Goal: Answer question/provide support

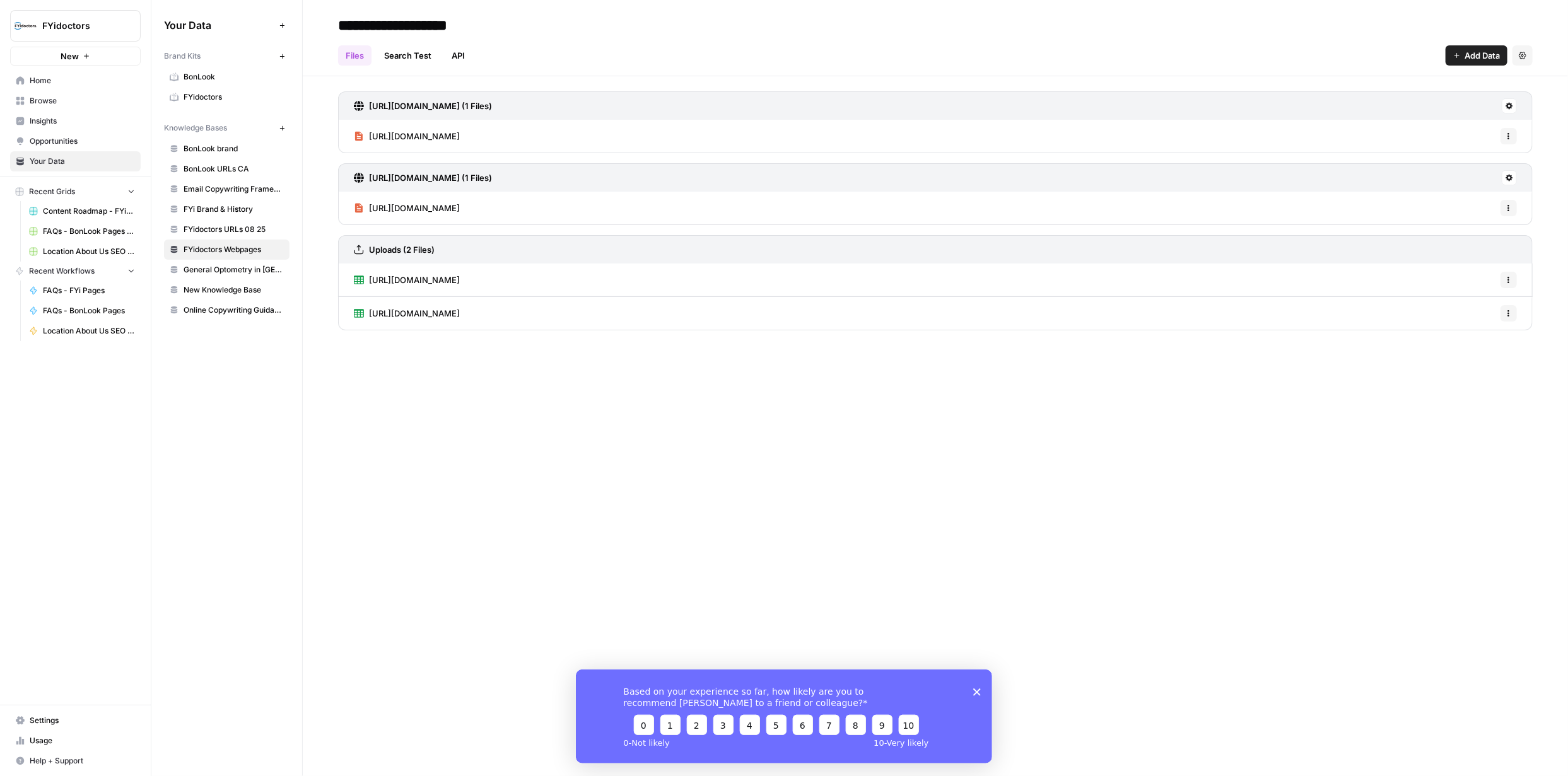
click at [47, 96] on span "Browse" at bounding box center [82, 101] width 105 height 12
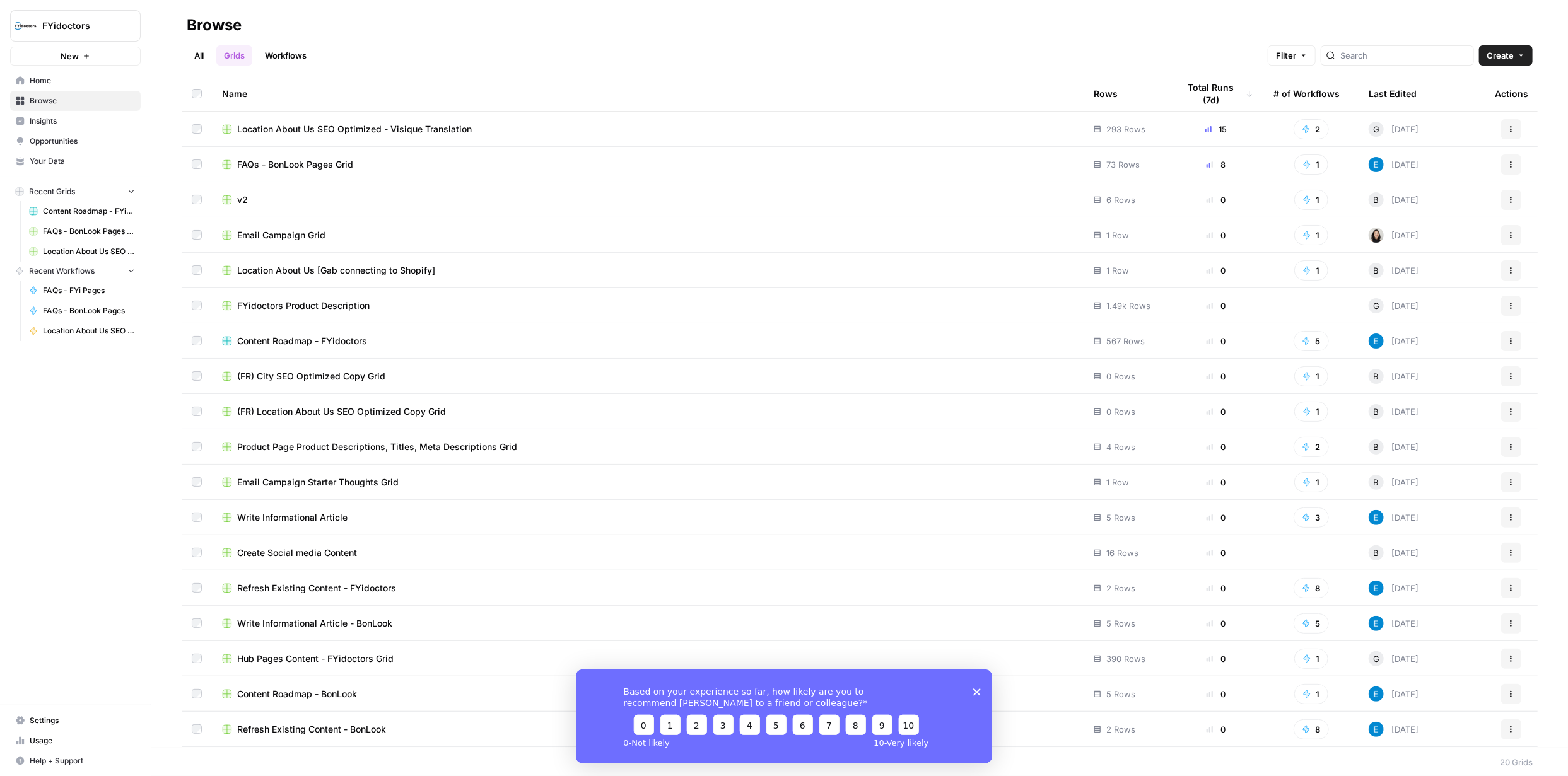
click at [442, 123] on span "Location About Us SEO Optimized - Visique Translation" at bounding box center [354, 129] width 235 height 12
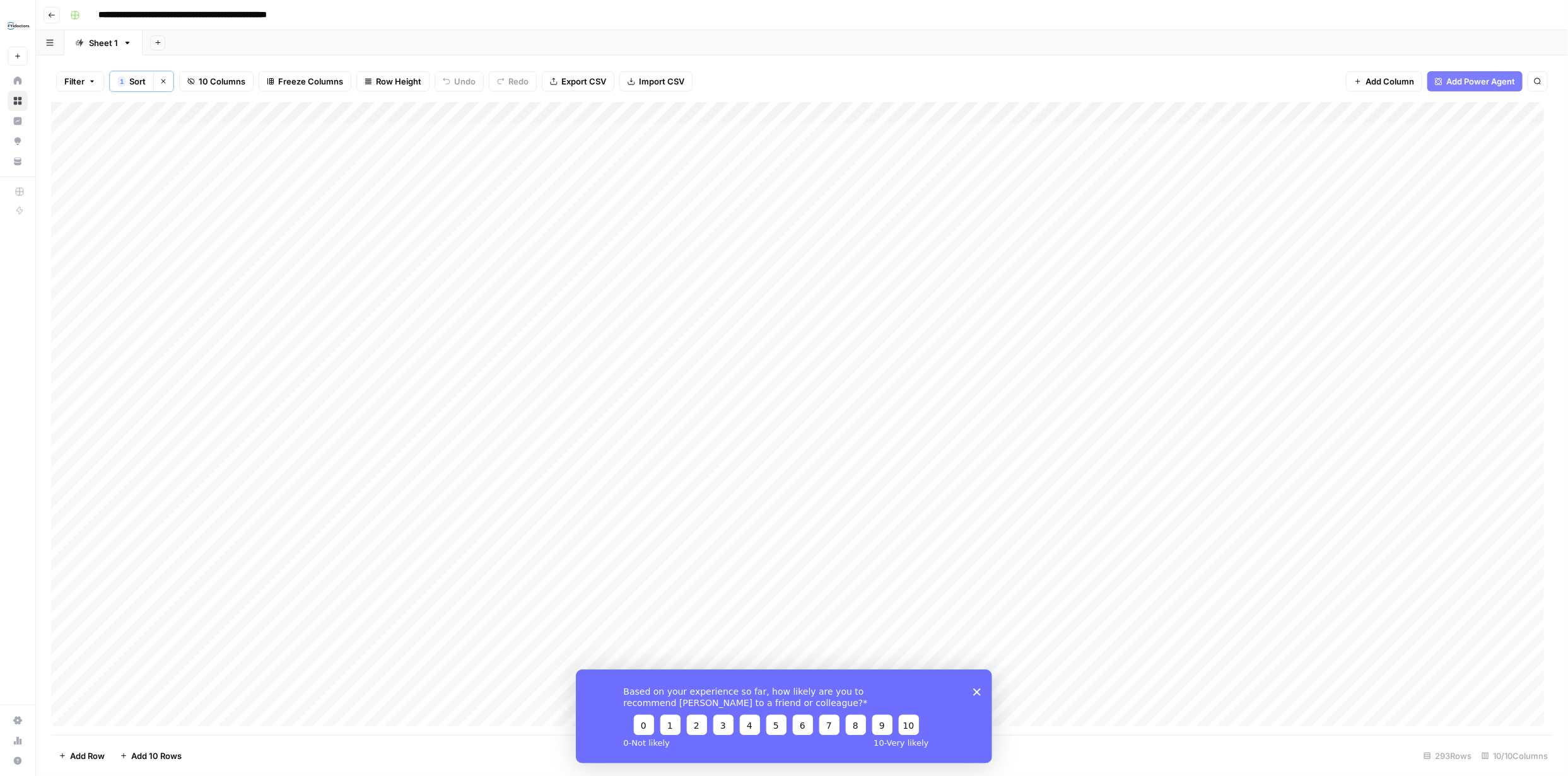
click at [978, 693] on polygon "Close survey" at bounding box center [976, 691] width 8 height 8
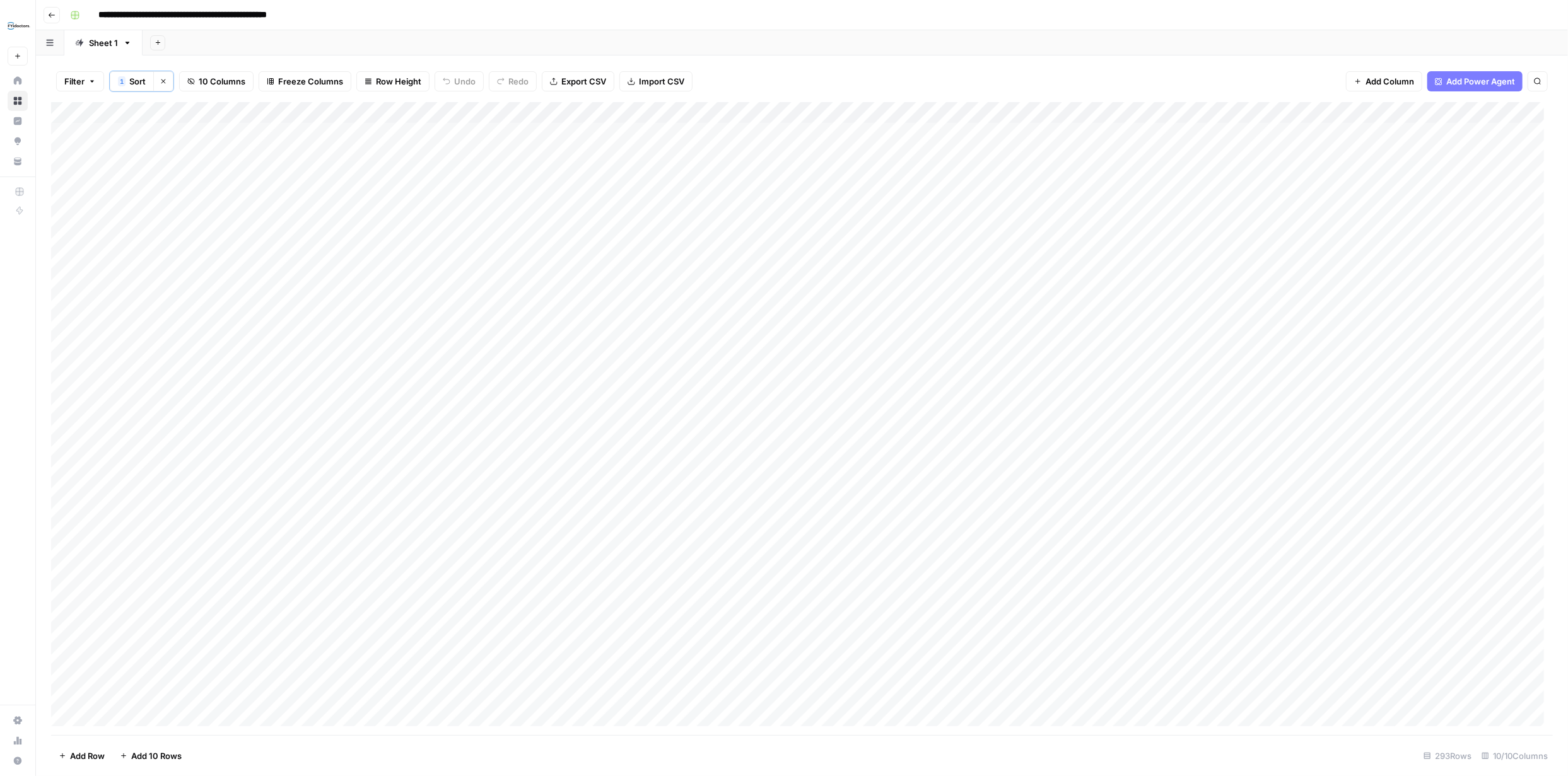
click at [1058, 110] on div "Add Column" at bounding box center [802, 418] width 1502 height 633
click at [1172, 66] on div "Filter 1 Sort Clear sorts 10 Columns Freeze Columns Row Height Undo Redo Export…" at bounding box center [802, 81] width 1502 height 42
click at [696, 110] on div "Add Column" at bounding box center [802, 418] width 1502 height 633
click at [948, 58] on div "Filter 1 Sort Clear sorts 10 Columns Freeze Columns Row Height Undo Redo Export…" at bounding box center [802, 416] width 1532 height 721
click at [1056, 111] on div "Add Column" at bounding box center [802, 418] width 1502 height 633
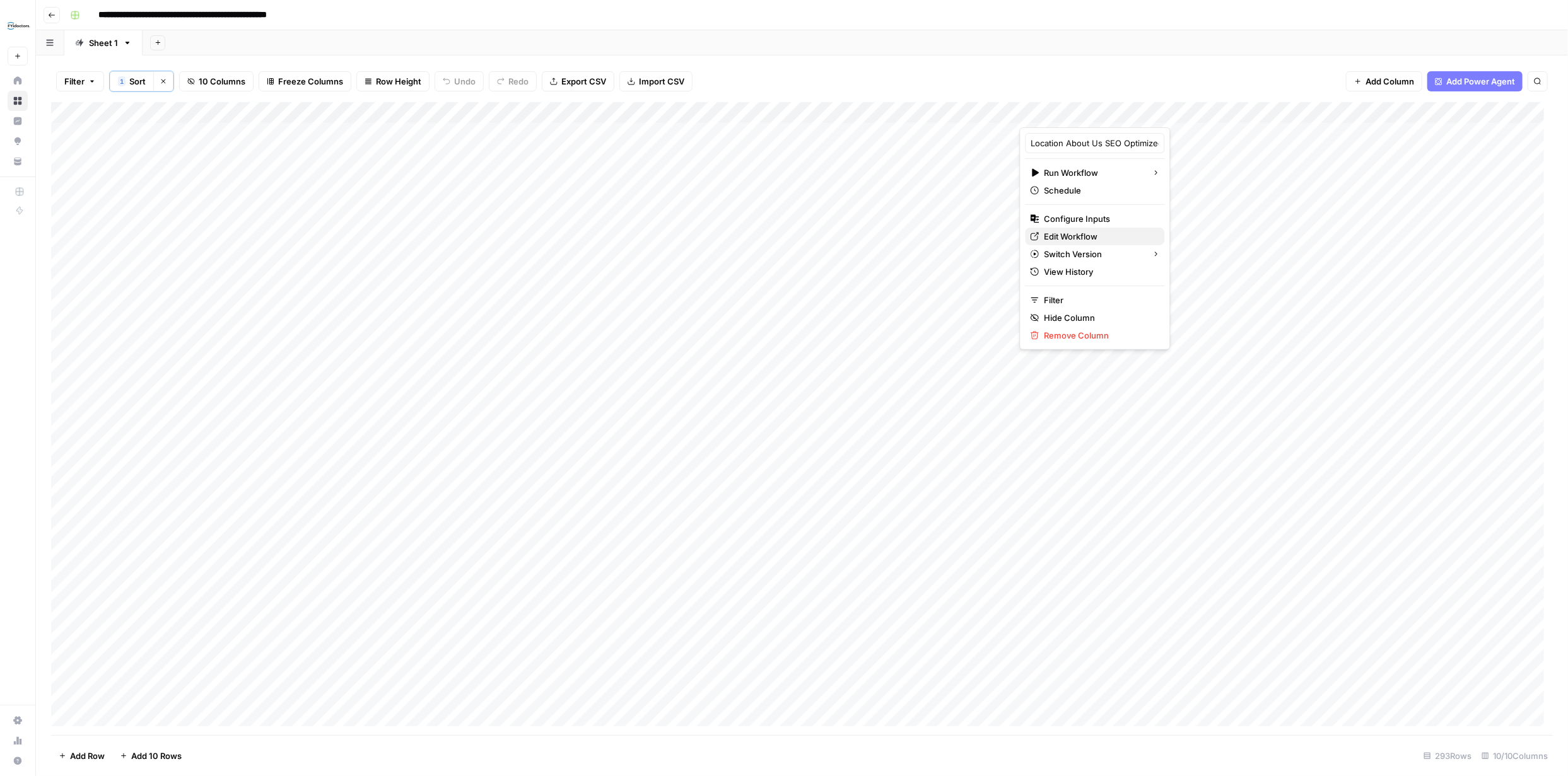
click at [1078, 232] on span "Edit Workflow" at bounding box center [1099, 237] width 110 height 12
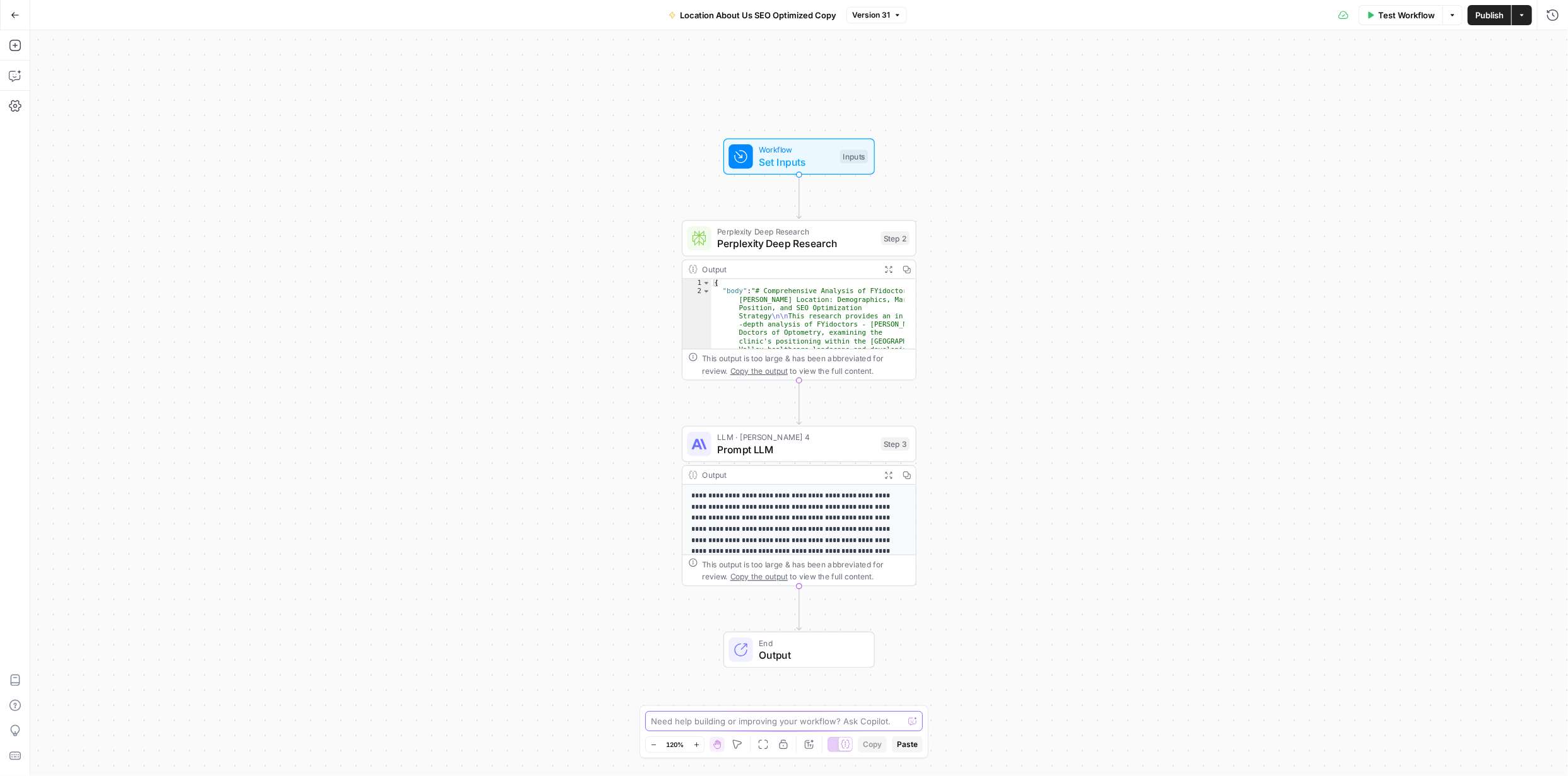
click at [804, 722] on textarea at bounding box center [777, 721] width 252 height 12
paste textarea "lentilles cornéennes has to be "verres de contact""
click at [731, 720] on textarea "lentilles cornéennes has to be "verres de contact"" at bounding box center [772, 721] width 241 height 12
paste textarea "cabinet has to be "clinique""
click at [774, 706] on textarea "lentilles cornéennes has to be "verres de contact" cabinet has to be "clinique"" at bounding box center [772, 714] width 241 height 25
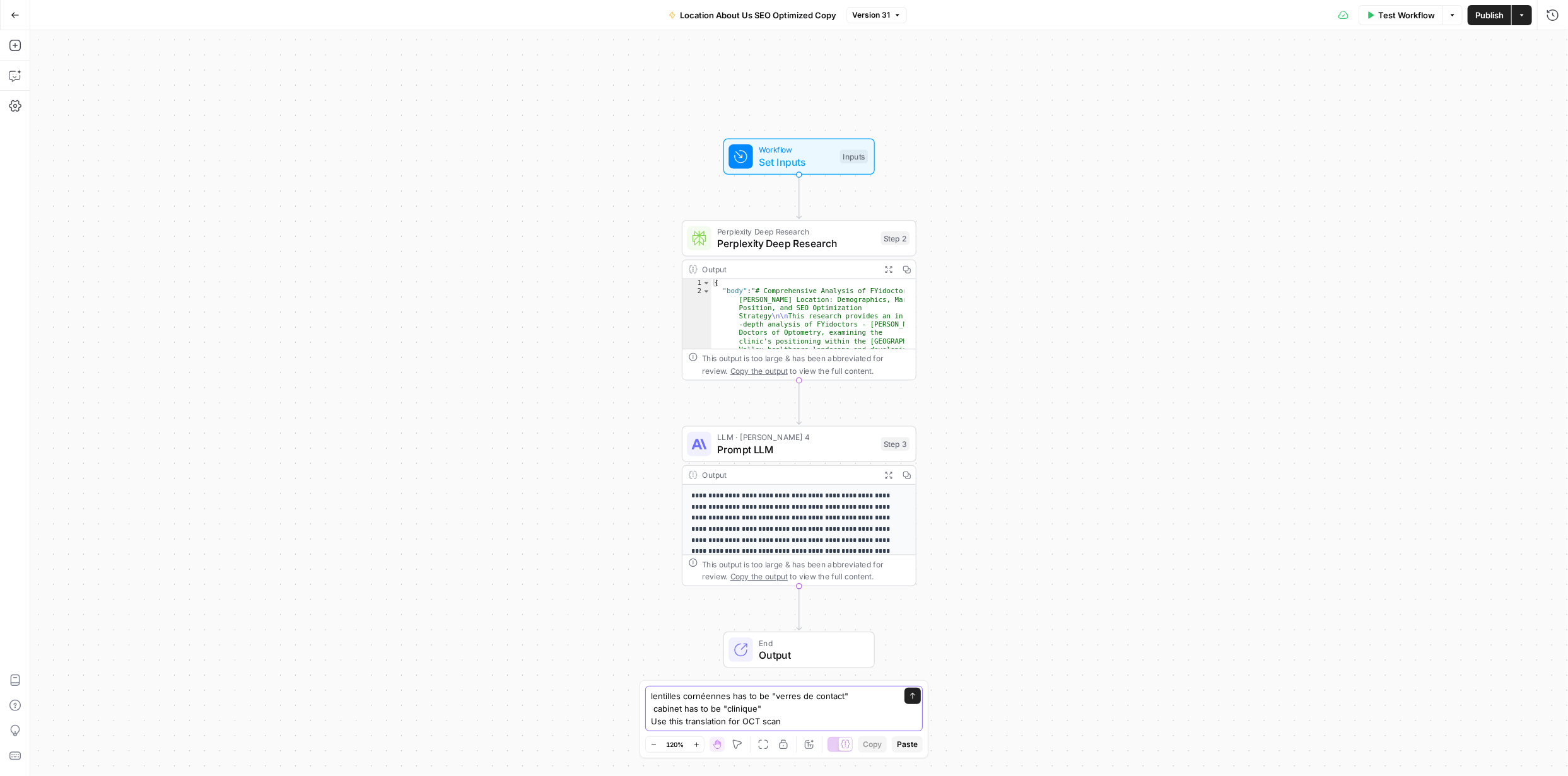
paste textarea "OCT scan: "L’OCT est une photo spéciale de l’intérieur de votre œil. Elle perme…"
click at [715, 701] on textarea "lentilles cornéennes has to be "verres de contact" cabinet has to be "clinique"…" at bounding box center [772, 683] width 242 height 88
type textarea "lentilles cornéennes has to be "verres de contact" cabinet has to be "clinique"…"
click at [917, 642] on icon "submit" at bounding box center [913, 645] width 8 height 8
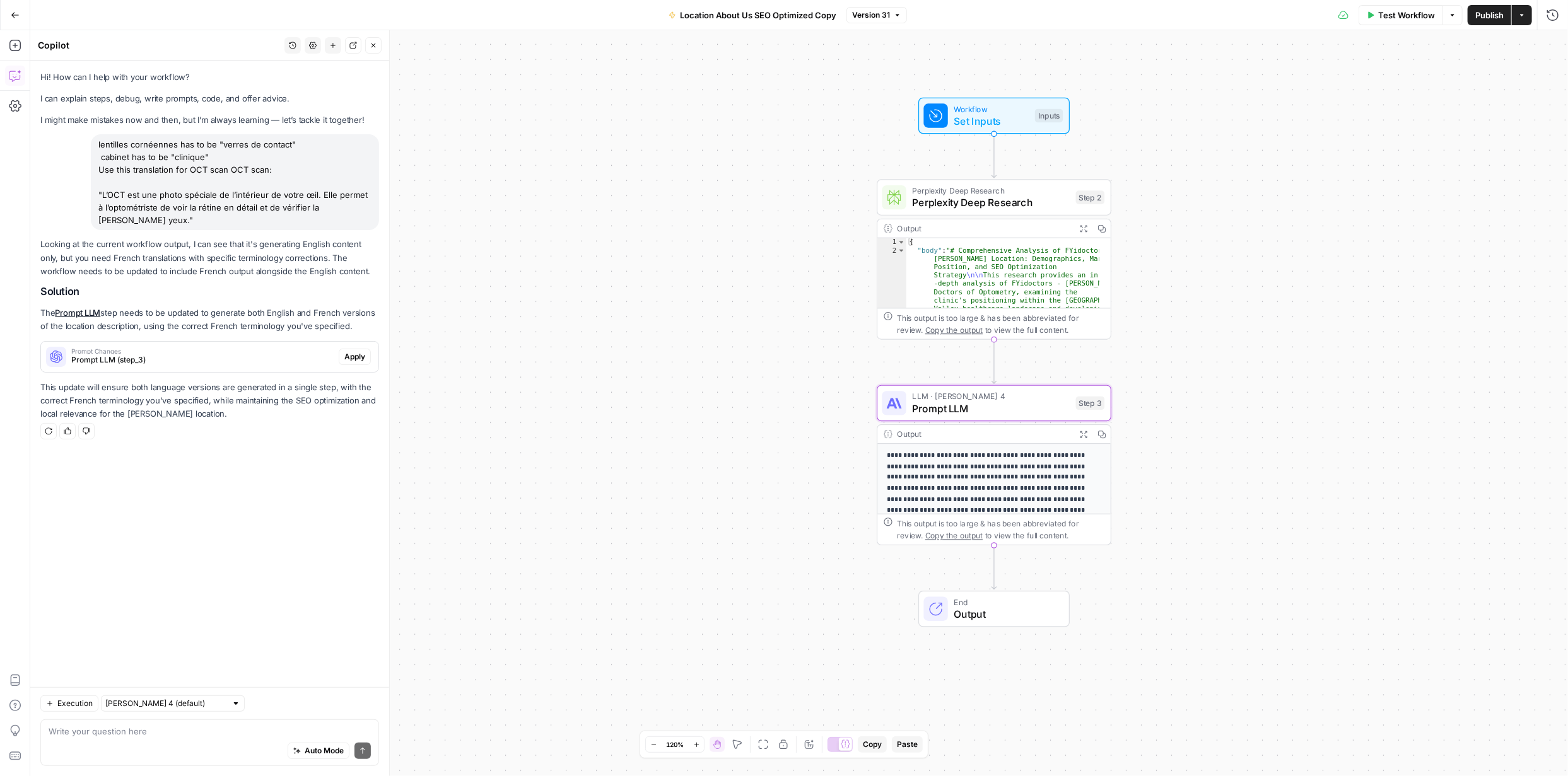
click at [363, 362] on span "Apply" at bounding box center [354, 357] width 21 height 12
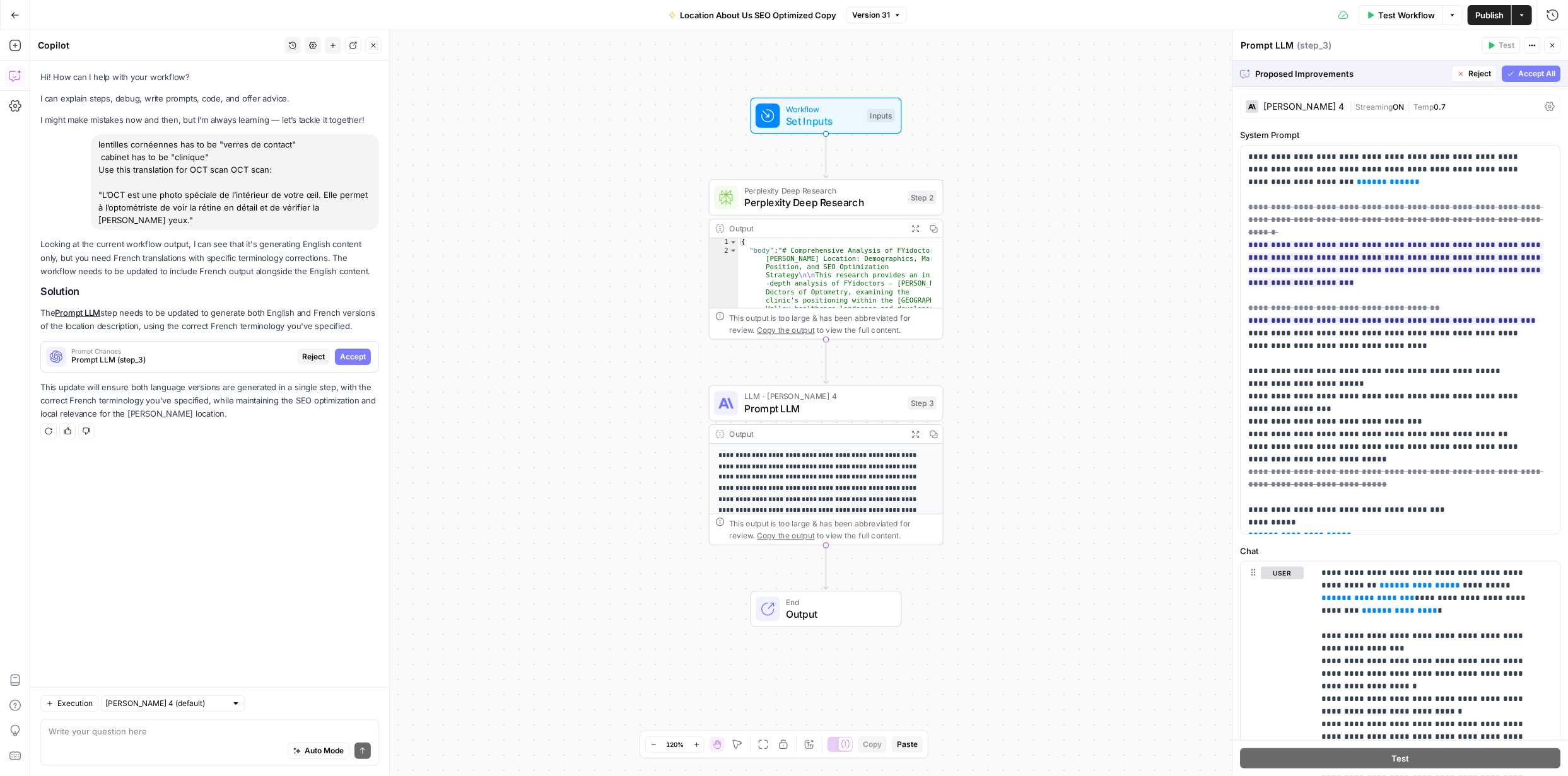
click at [1522, 73] on span "Accept All" at bounding box center [1537, 74] width 37 height 12
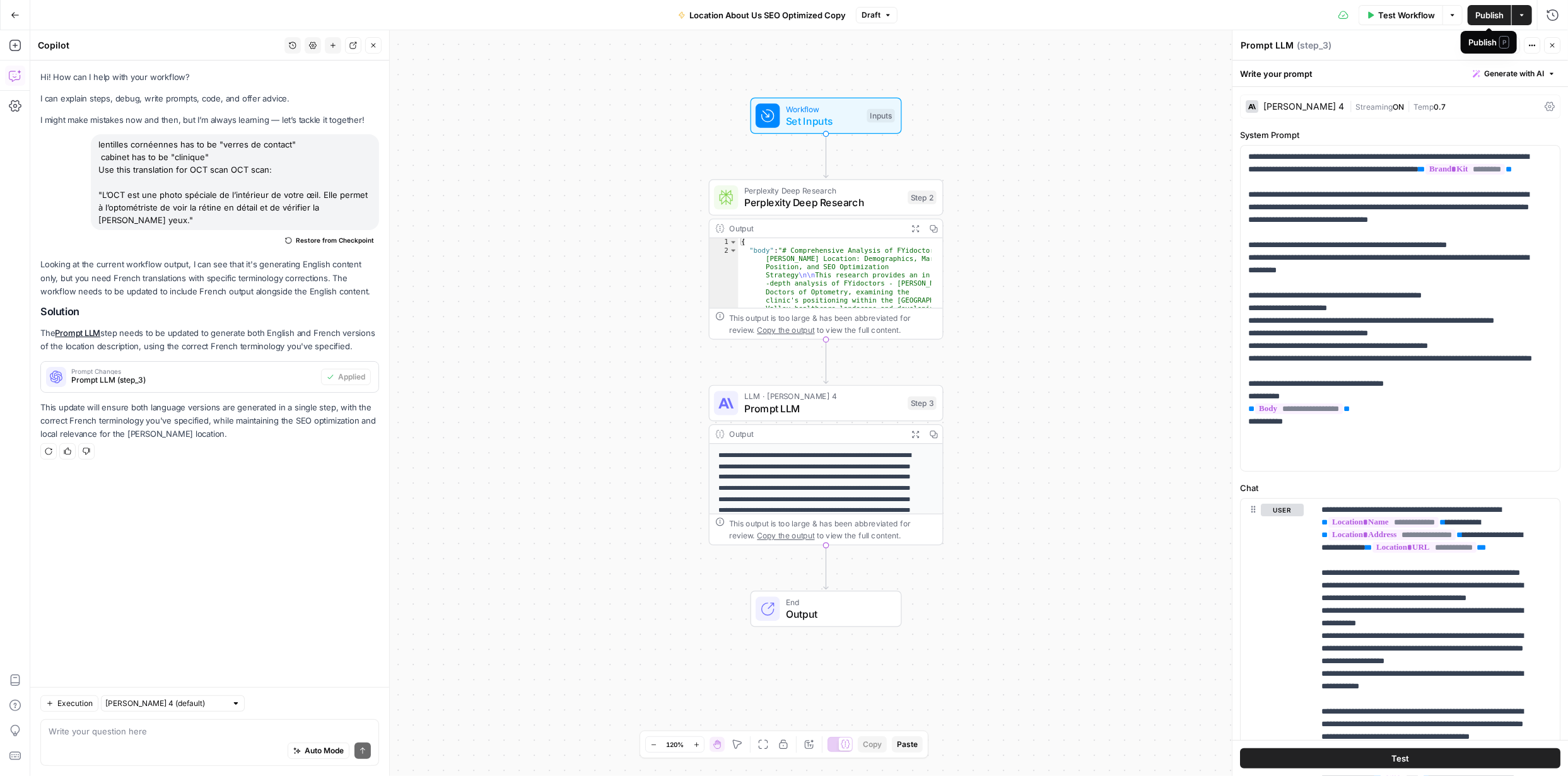
click at [1480, 15] on span "Publish" at bounding box center [1489, 15] width 28 height 12
click at [1485, 9] on span "Publish" at bounding box center [1489, 15] width 28 height 12
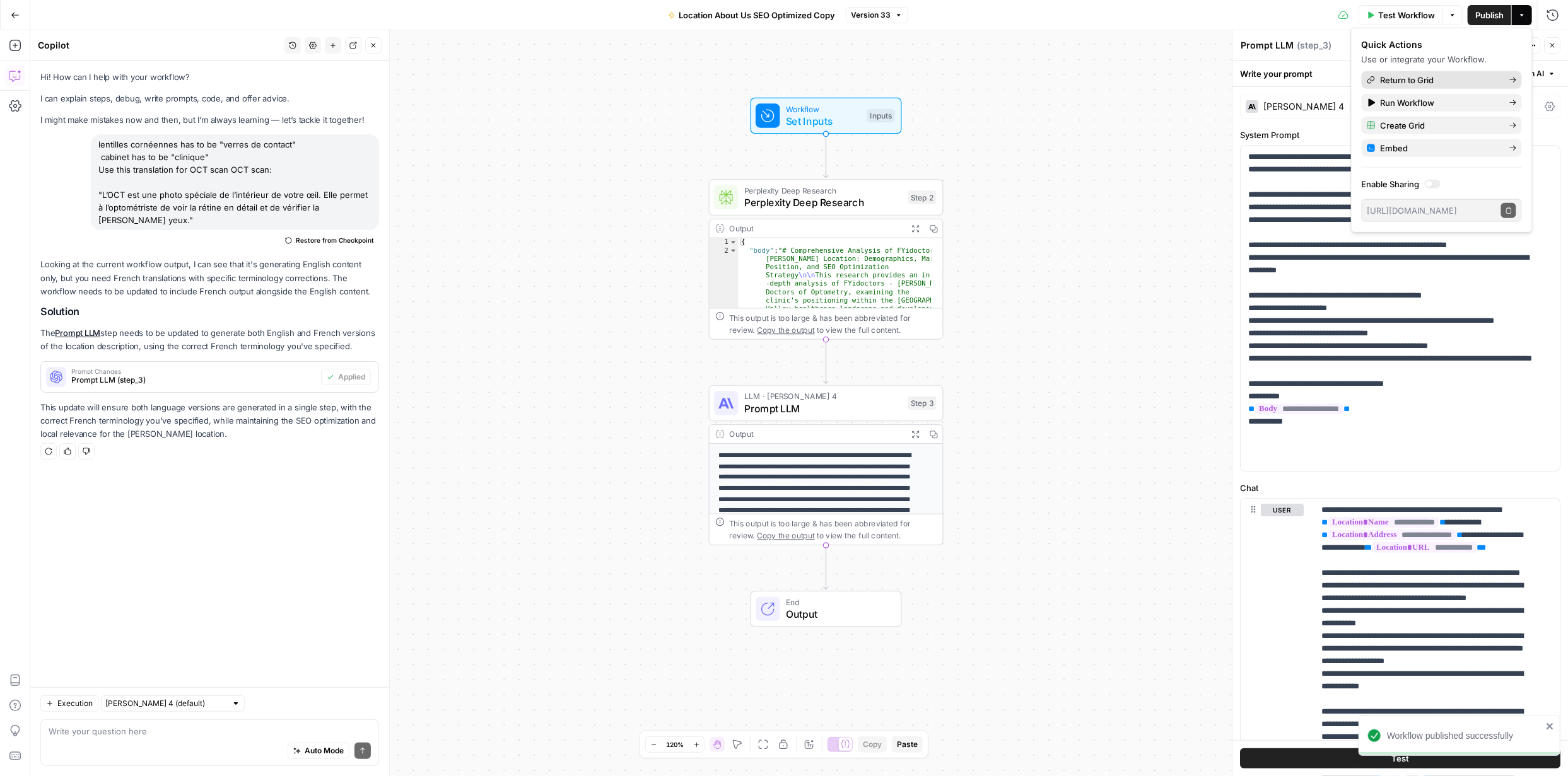
click at [1438, 79] on span "Return to Grid" at bounding box center [1439, 80] width 118 height 12
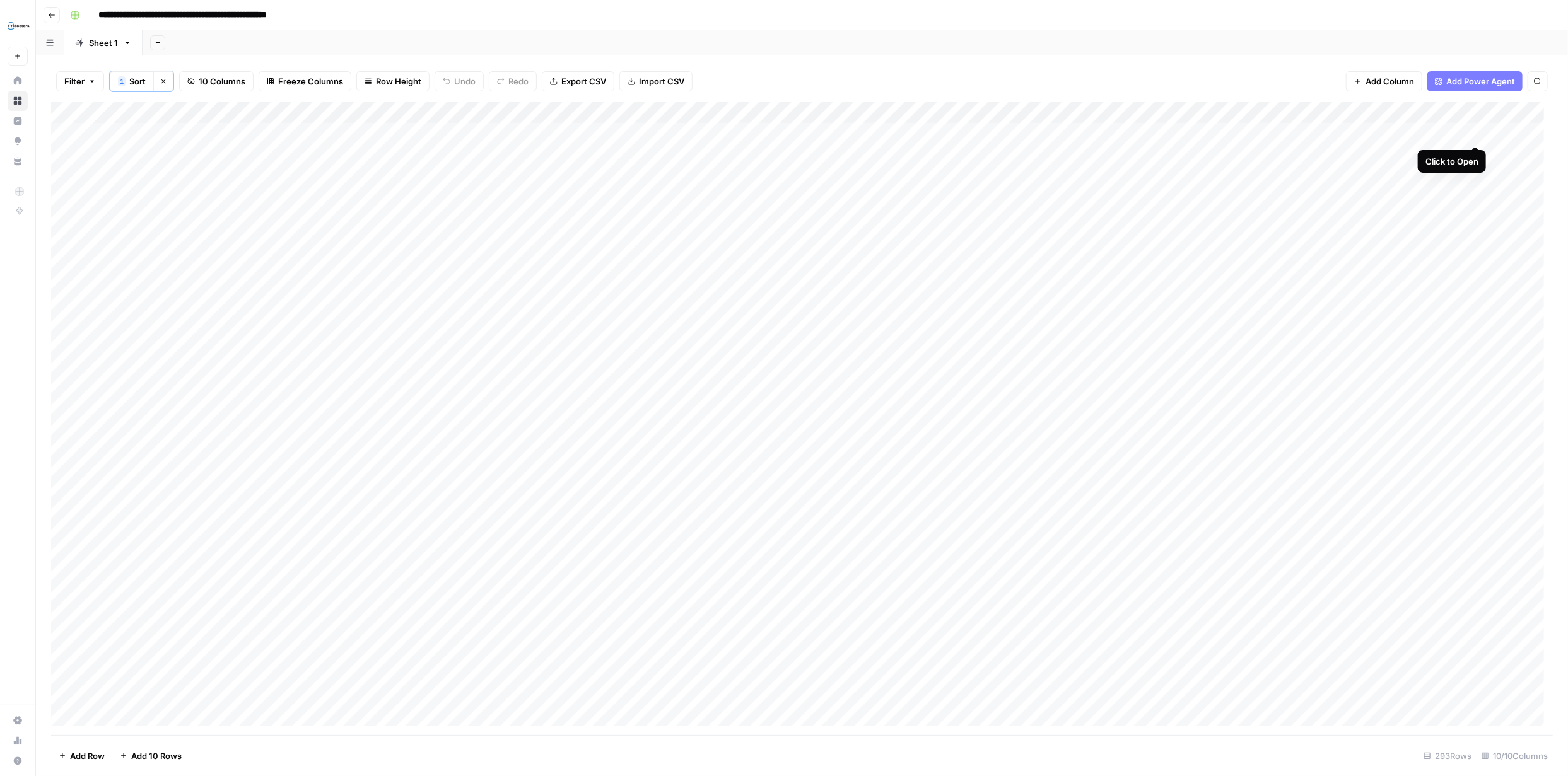
click at [1472, 131] on div "Add Column" at bounding box center [802, 418] width 1502 height 633
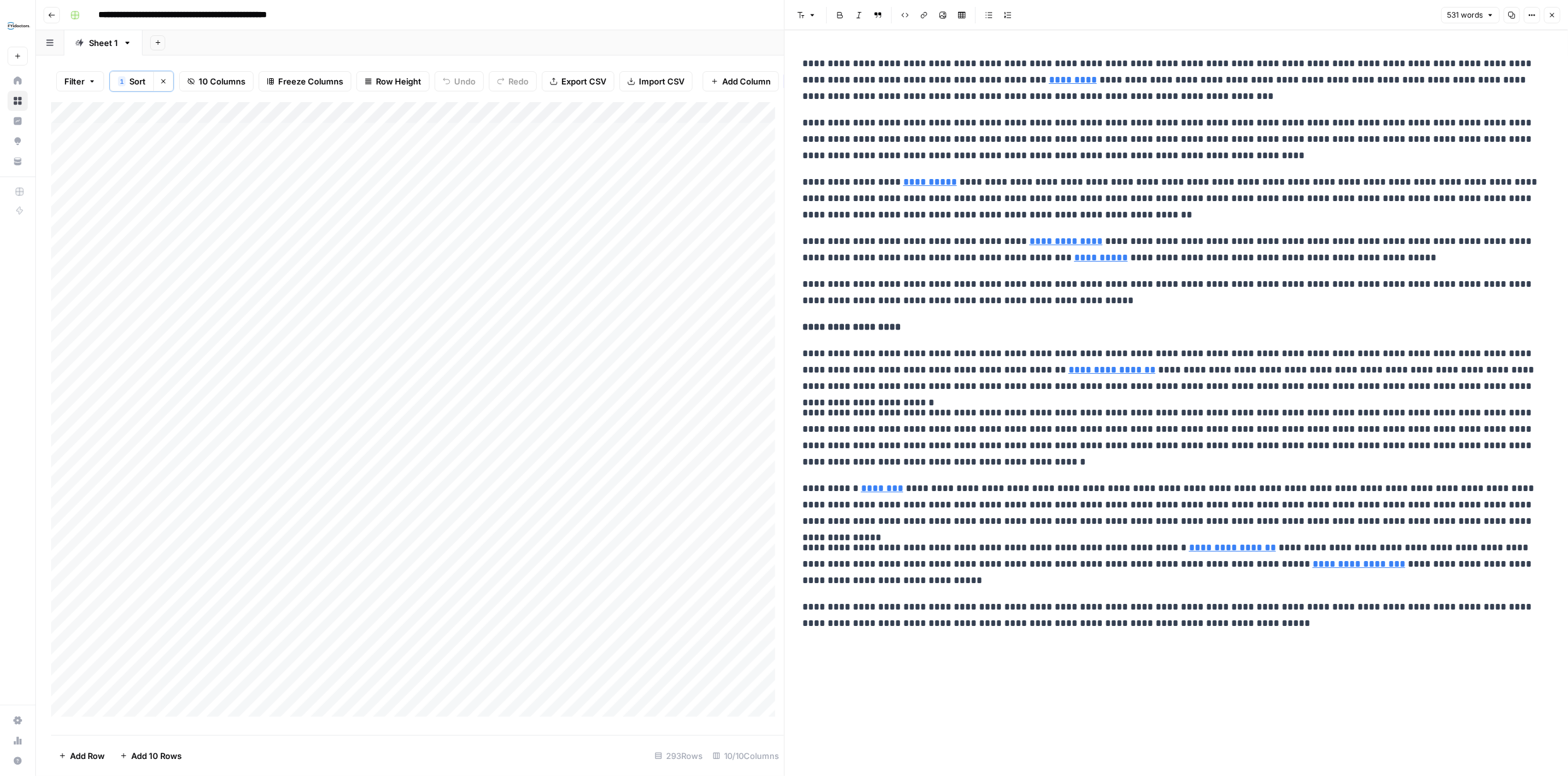
click at [1281, 146] on p "**********" at bounding box center [1177, 139] width 748 height 49
type input "o"
type input "lentil"
click at [1549, 15] on icon "button" at bounding box center [1552, 15] width 8 height 8
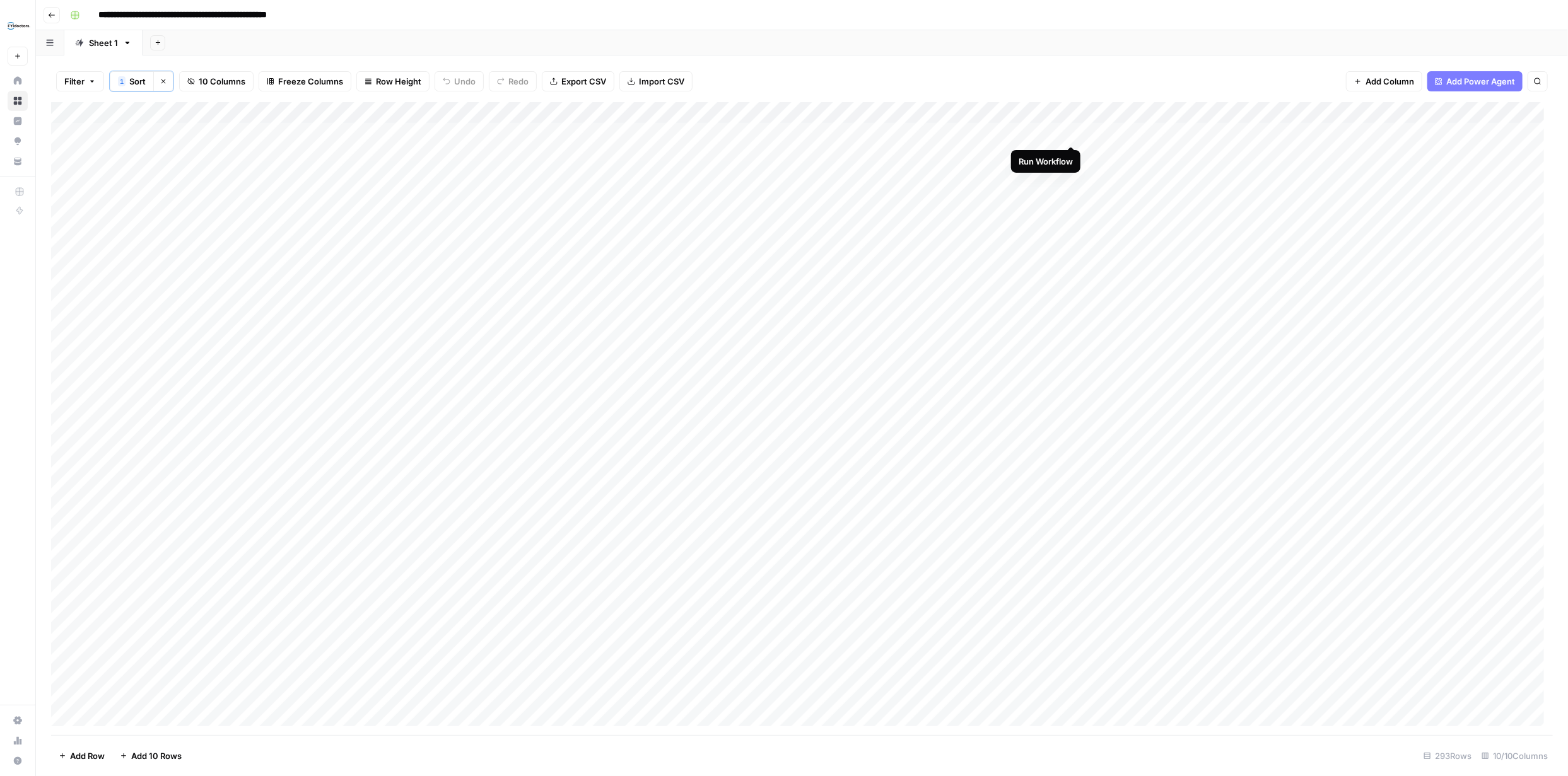
click at [1071, 133] on div "Add Column" at bounding box center [802, 418] width 1502 height 633
click at [715, 153] on div "Add Column" at bounding box center [802, 418] width 1502 height 633
click at [1069, 155] on div "Add Column" at bounding box center [802, 418] width 1502 height 633
click at [1071, 517] on div "Add Column" at bounding box center [802, 418] width 1502 height 633
click at [695, 132] on div "Add Column" at bounding box center [802, 418] width 1502 height 633
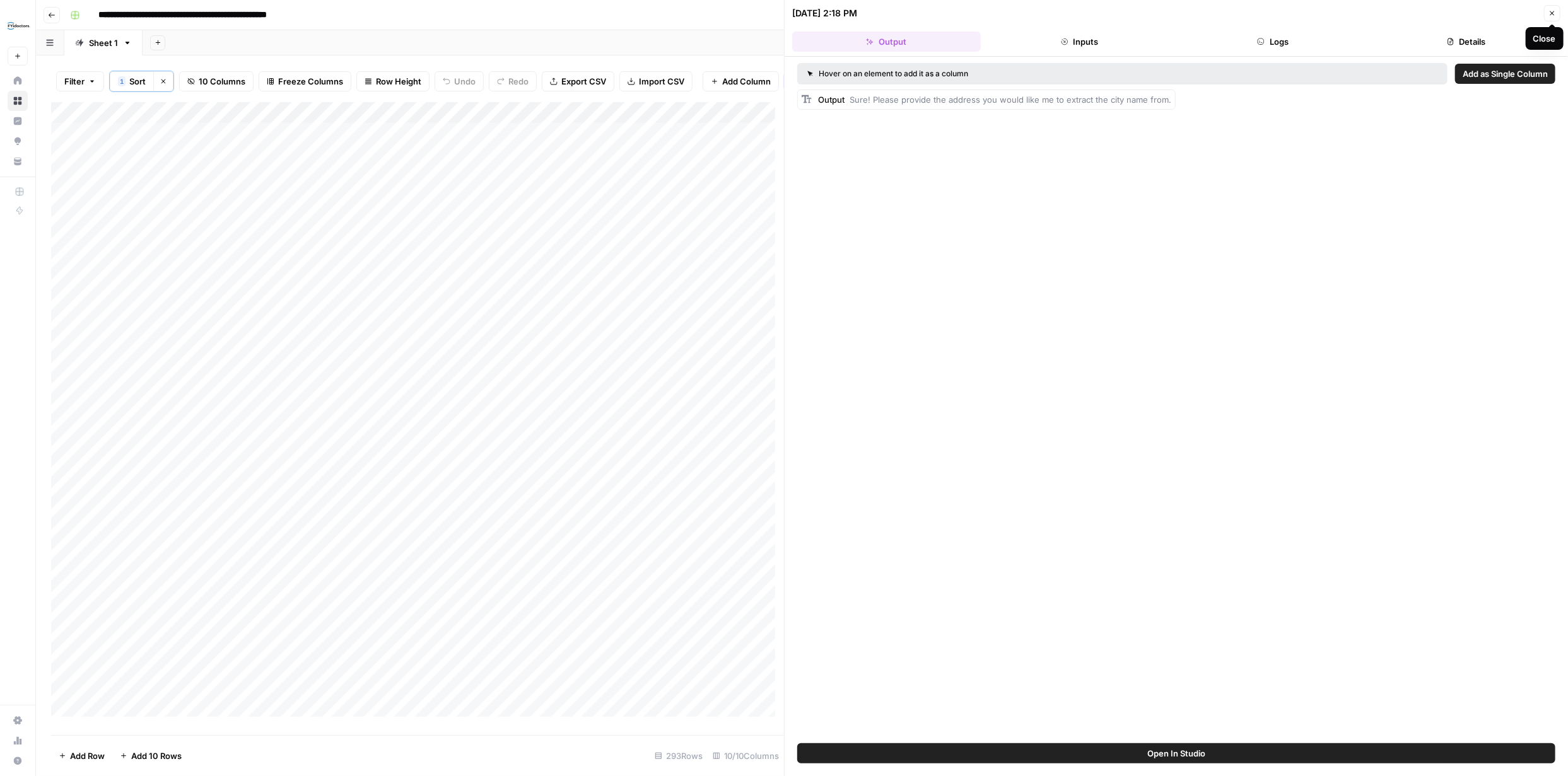
click at [1546, 14] on button "Close" at bounding box center [1552, 13] width 16 height 16
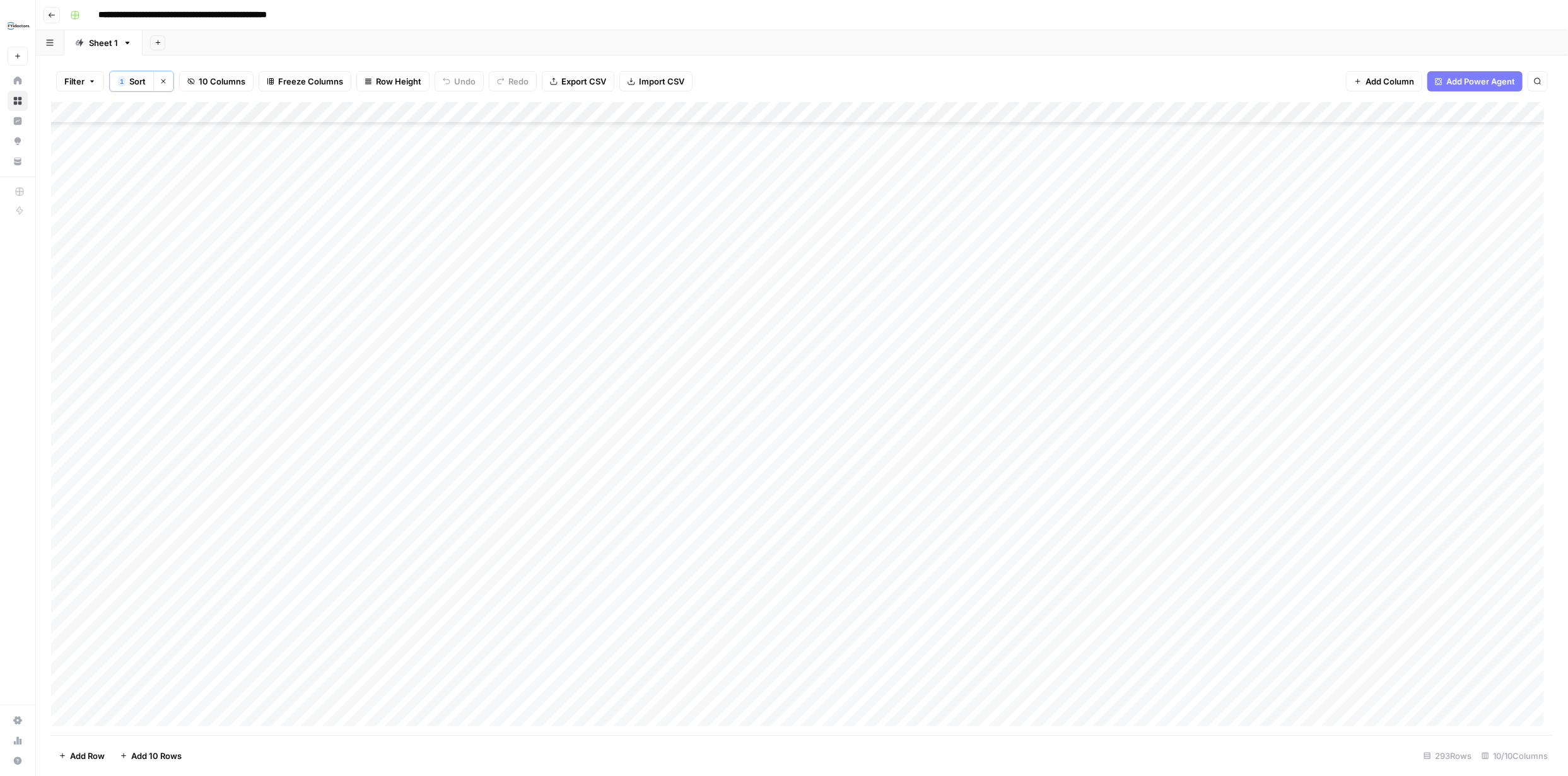
scroll to position [5698, 0]
click at [695, 694] on div "Add Column" at bounding box center [802, 418] width 1502 height 633
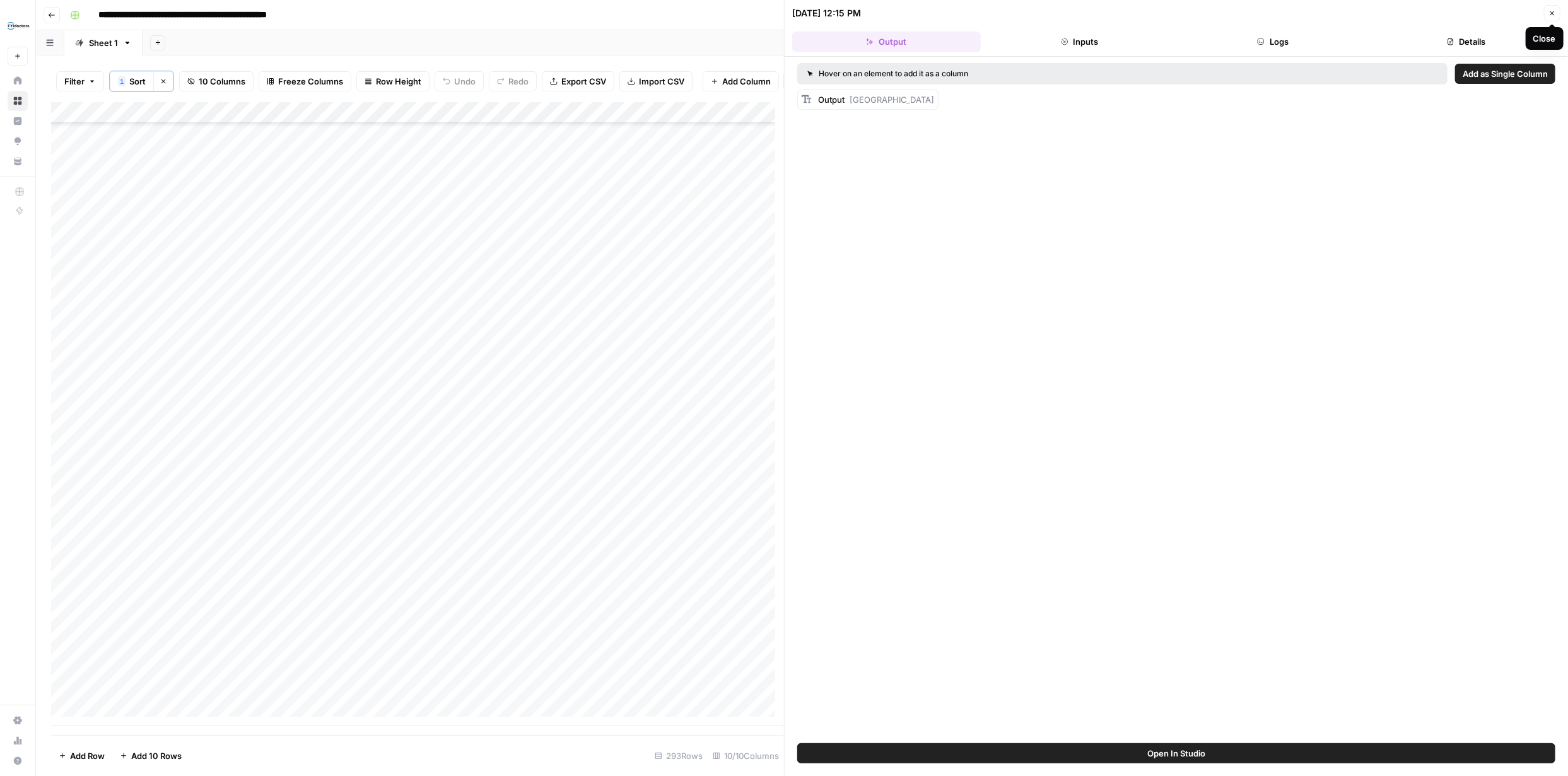
click at [1551, 19] on button "Close" at bounding box center [1552, 13] width 16 height 16
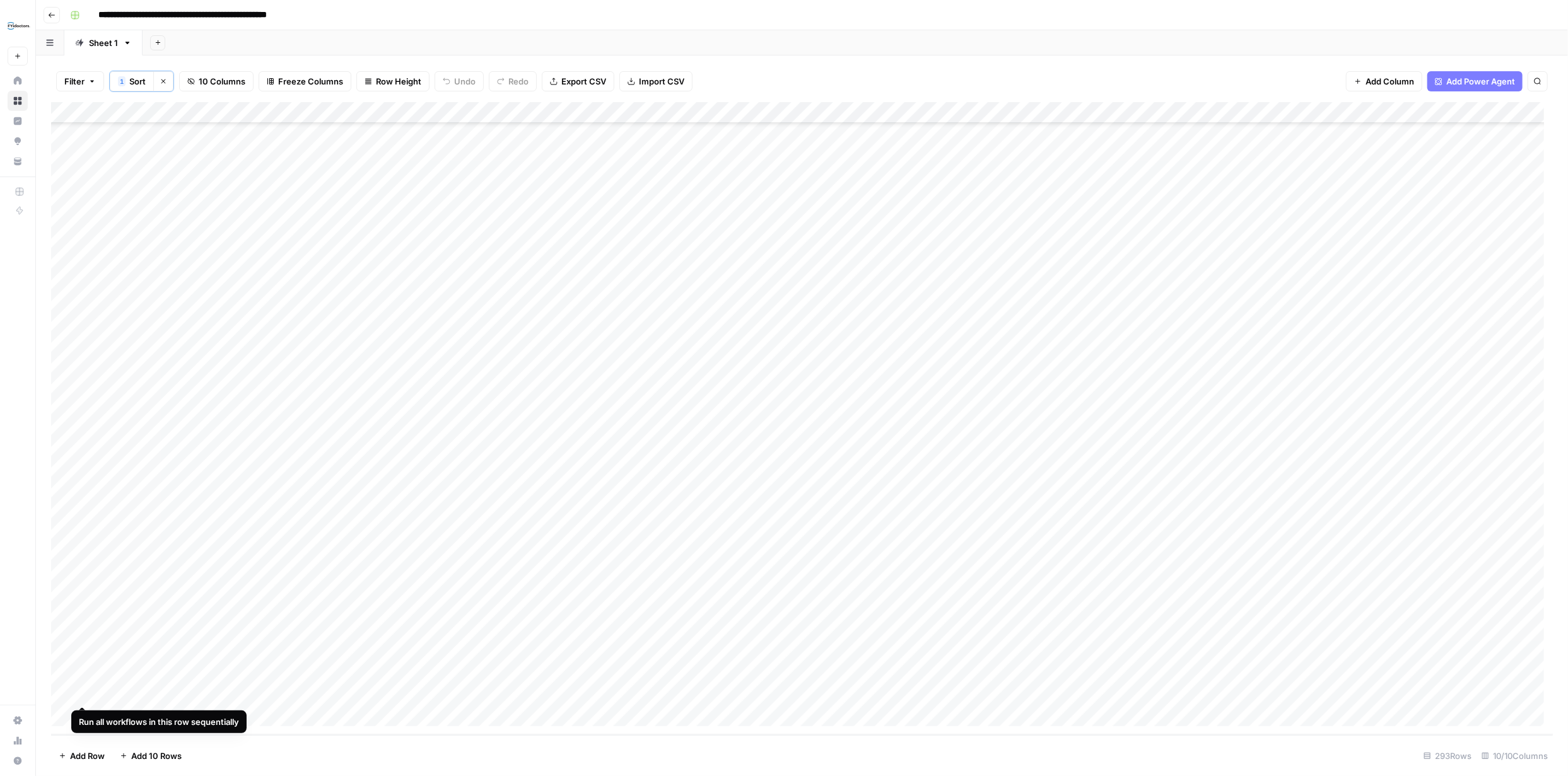
click at [82, 689] on div "Add Column" at bounding box center [802, 418] width 1502 height 633
click at [1472, 132] on div "Add Column" at bounding box center [802, 418] width 1502 height 633
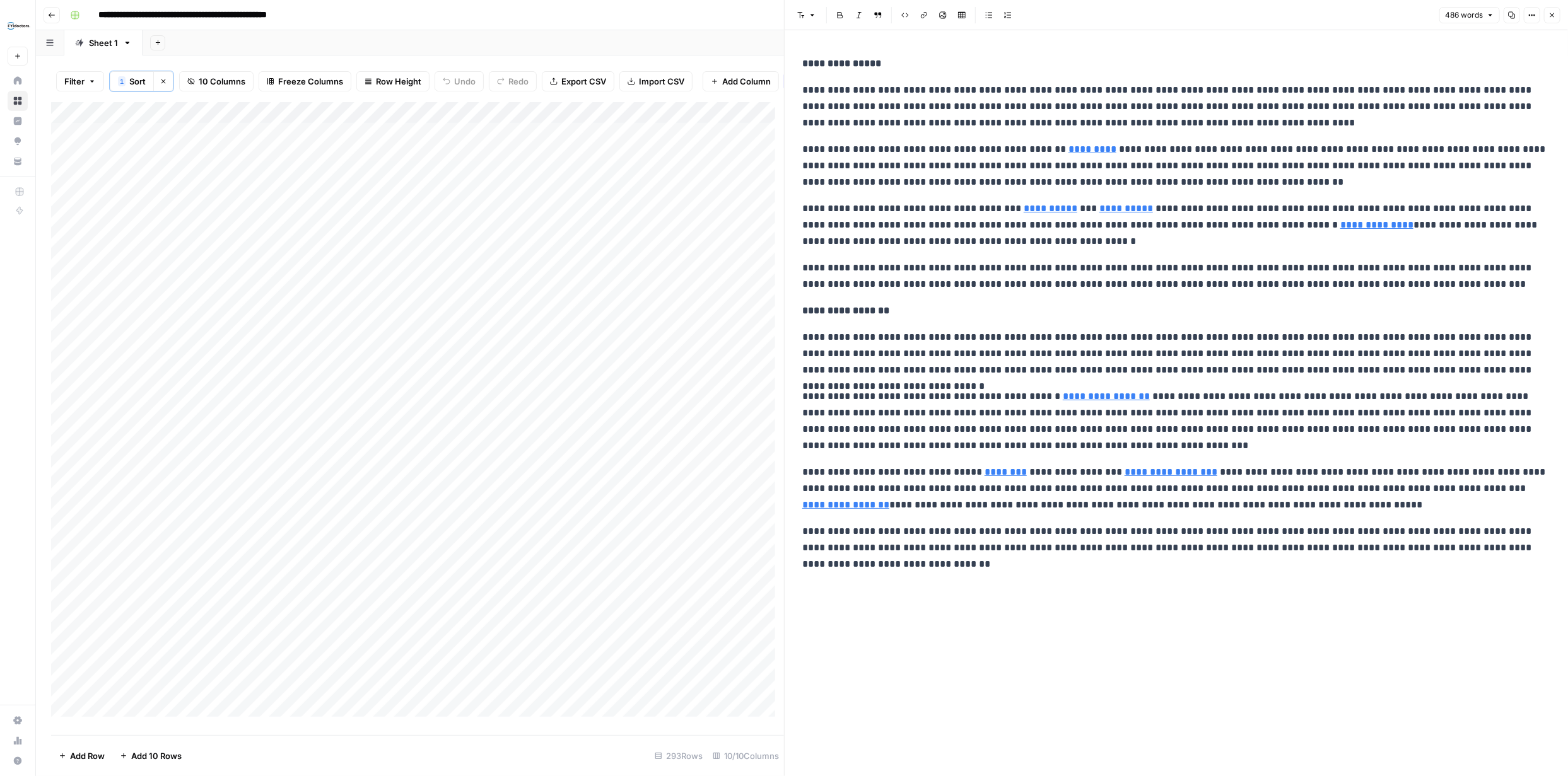
click at [868, 88] on p "**********" at bounding box center [1177, 107] width 748 height 49
click at [885, 335] on p "**********" at bounding box center [1177, 353] width 748 height 49
click at [1551, 15] on icon "button" at bounding box center [1552, 15] width 8 height 8
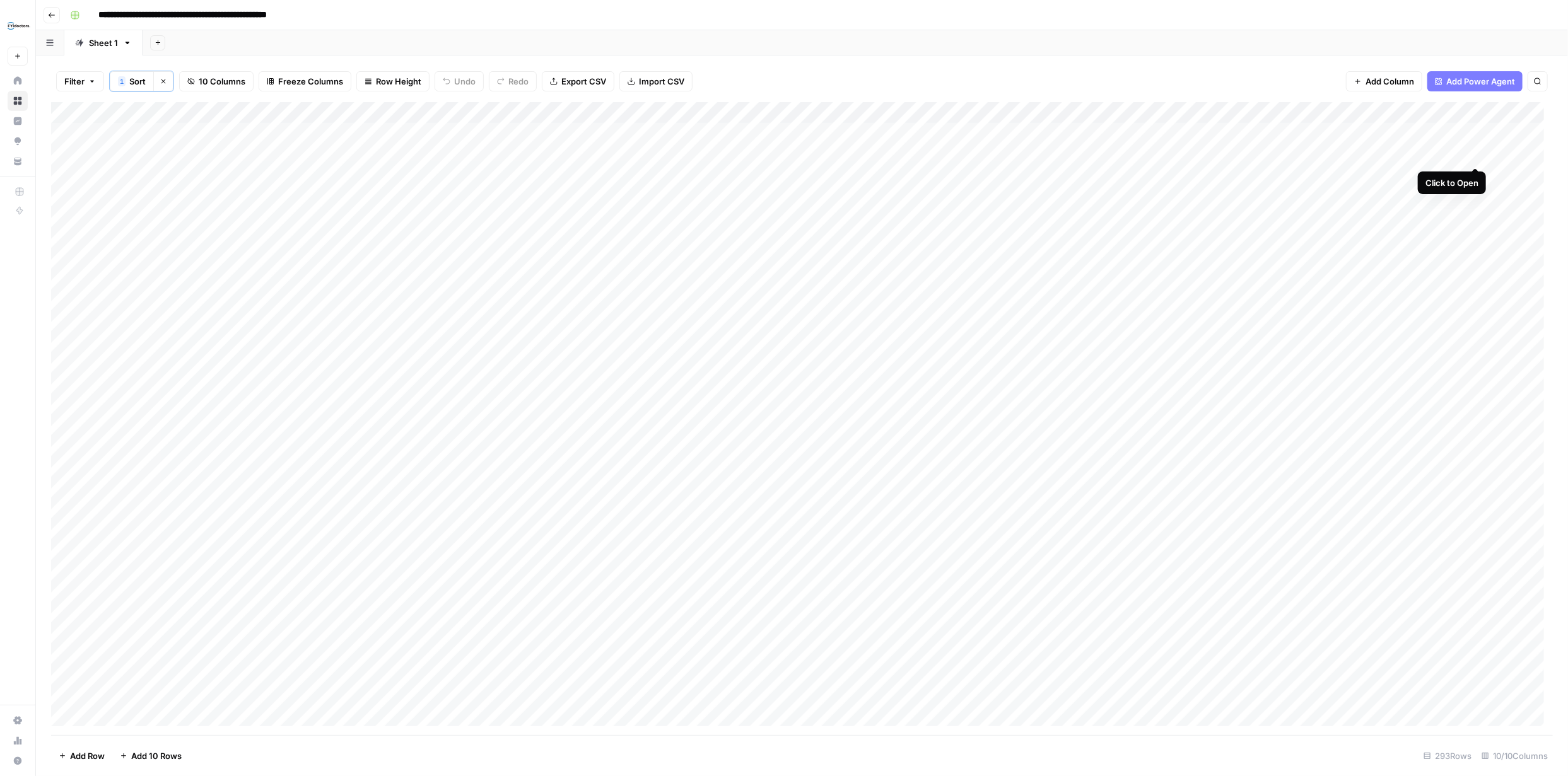
click at [1474, 152] on div "Add Column" at bounding box center [802, 418] width 1502 height 633
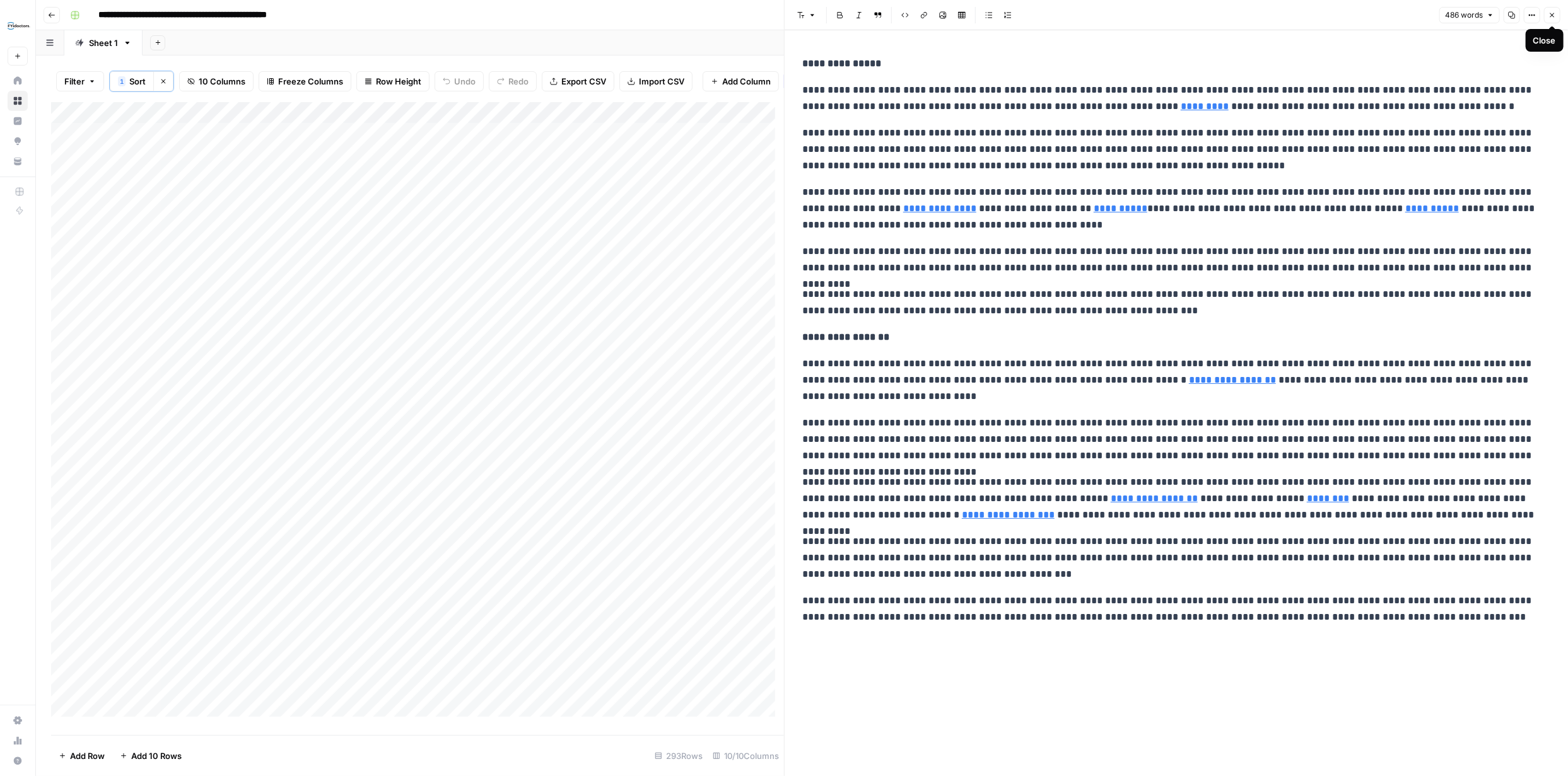
click at [1552, 14] on icon "button" at bounding box center [1552, 15] width 4 height 4
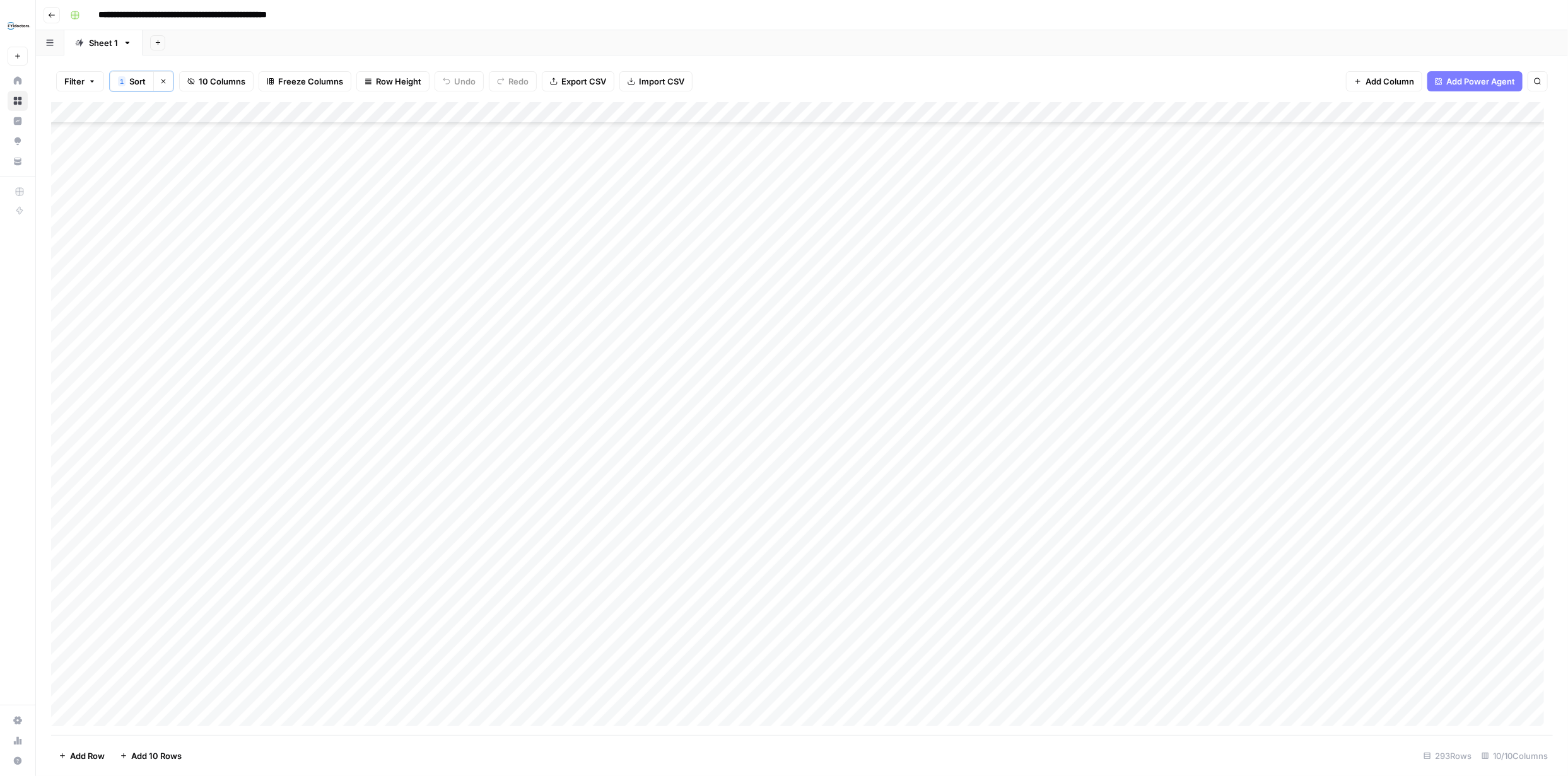
scroll to position [5698, 0]
click at [1474, 694] on div "Add Column" at bounding box center [802, 418] width 1502 height 633
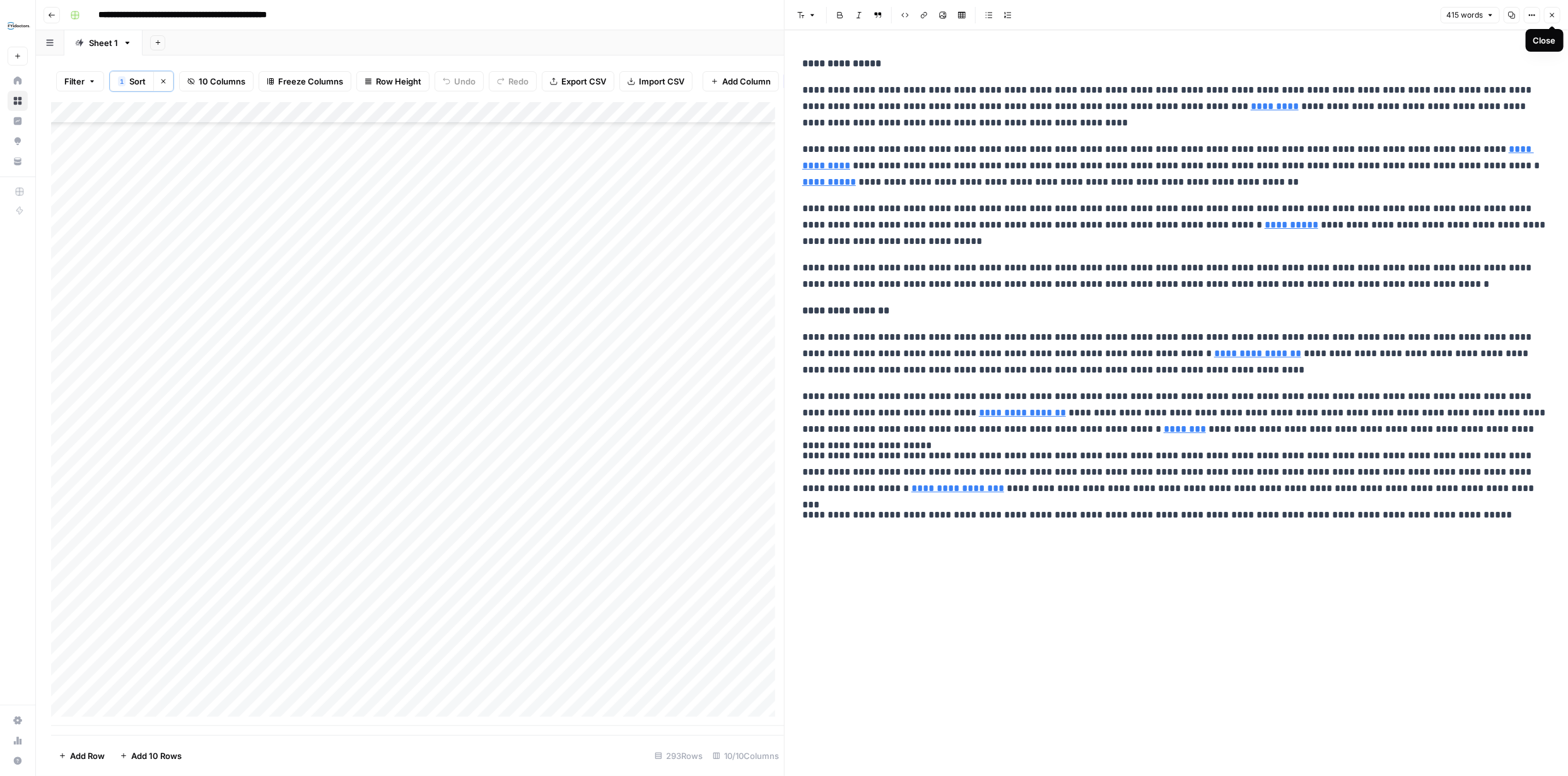
click at [1552, 19] on button "Close" at bounding box center [1552, 15] width 16 height 16
